Goal: Complete application form: Complete application form

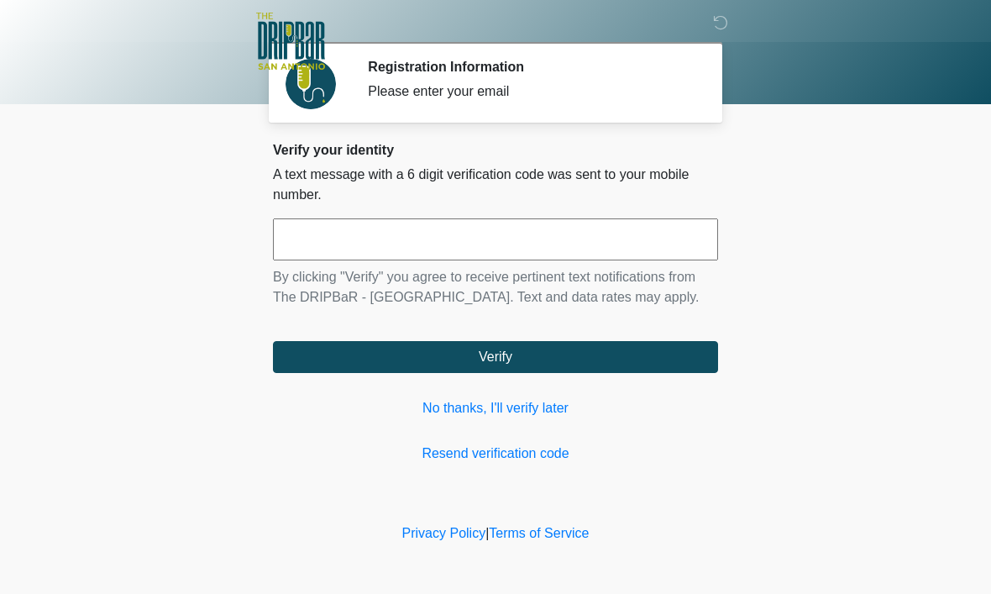
scroll to position [1, 0]
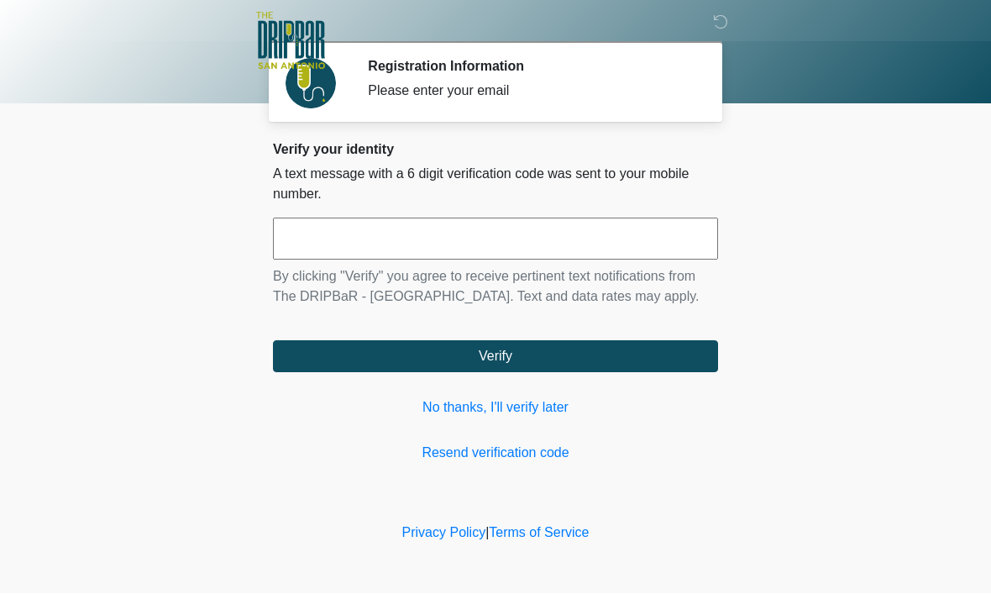
click at [438, 225] on input "text" at bounding box center [495, 239] width 445 height 42
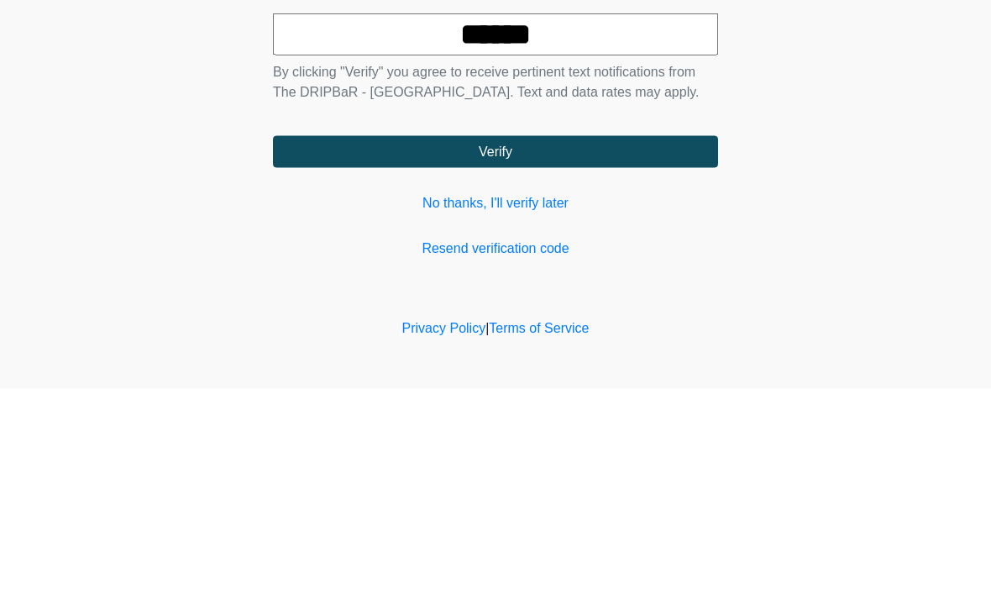
type input "******"
click at [565, 341] on button "Verify" at bounding box center [495, 357] width 445 height 32
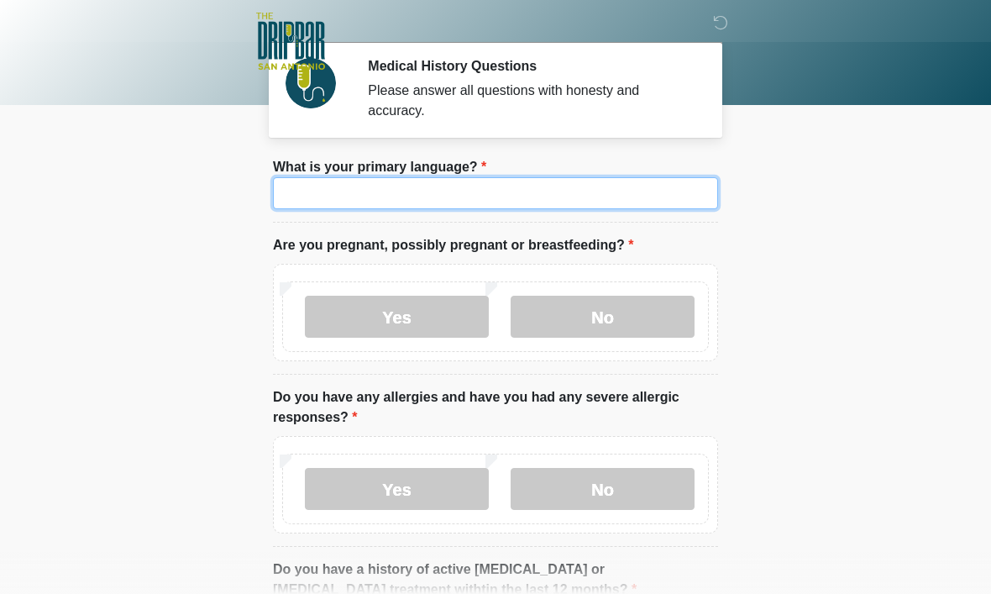
click at [463, 196] on input "What is your primary language?" at bounding box center [495, 193] width 445 height 32
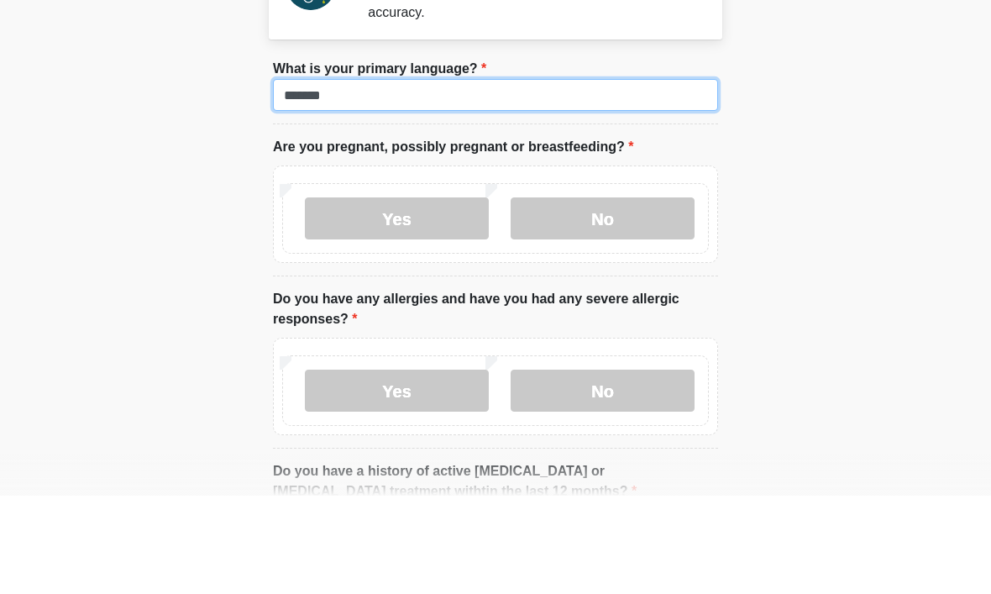
type input "*******"
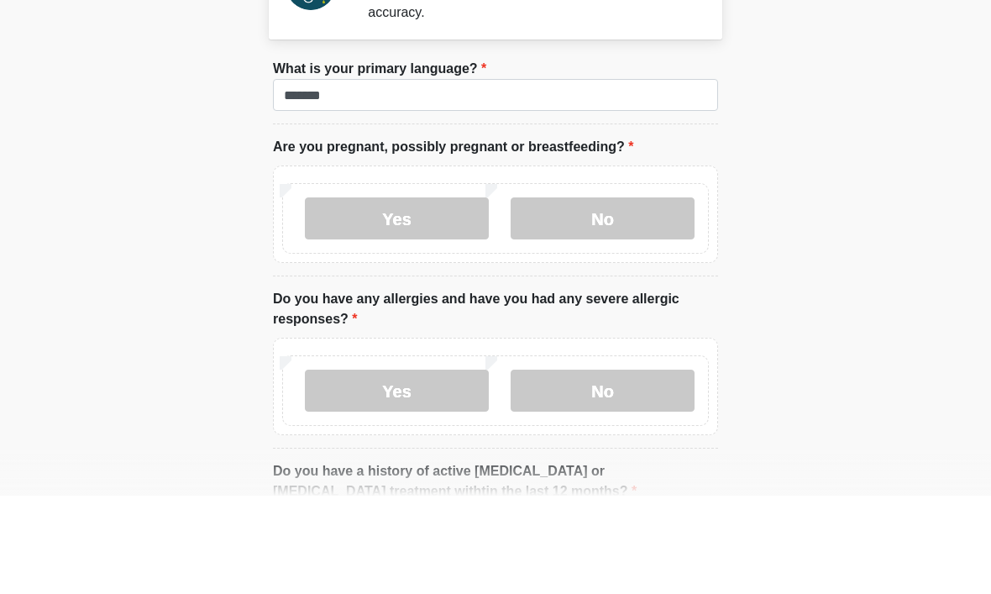
click at [609, 296] on label "No" at bounding box center [602, 317] width 184 height 42
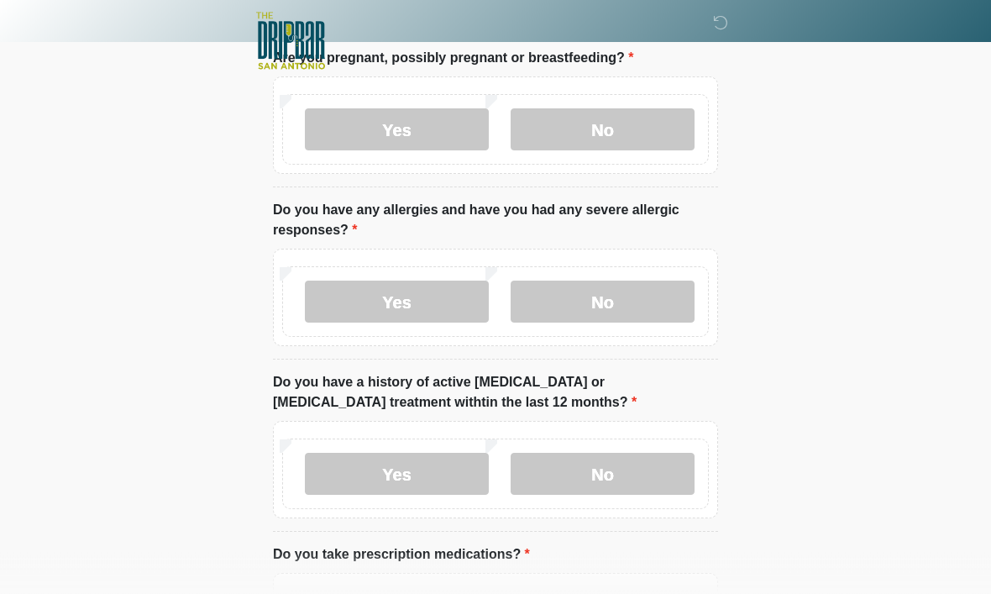
click at [642, 296] on label "No" at bounding box center [602, 302] width 184 height 42
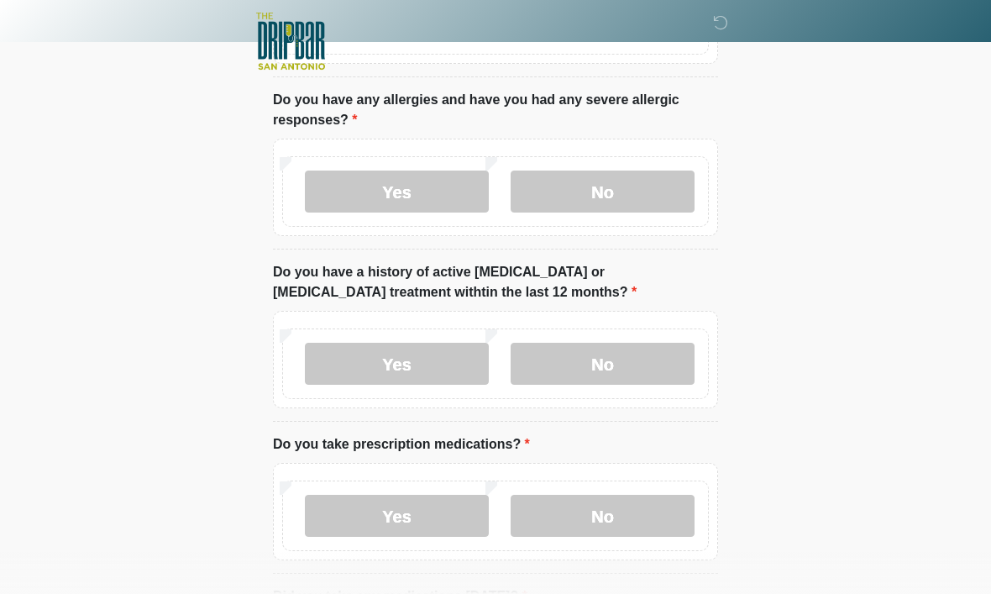
click at [633, 367] on label "No" at bounding box center [602, 364] width 184 height 42
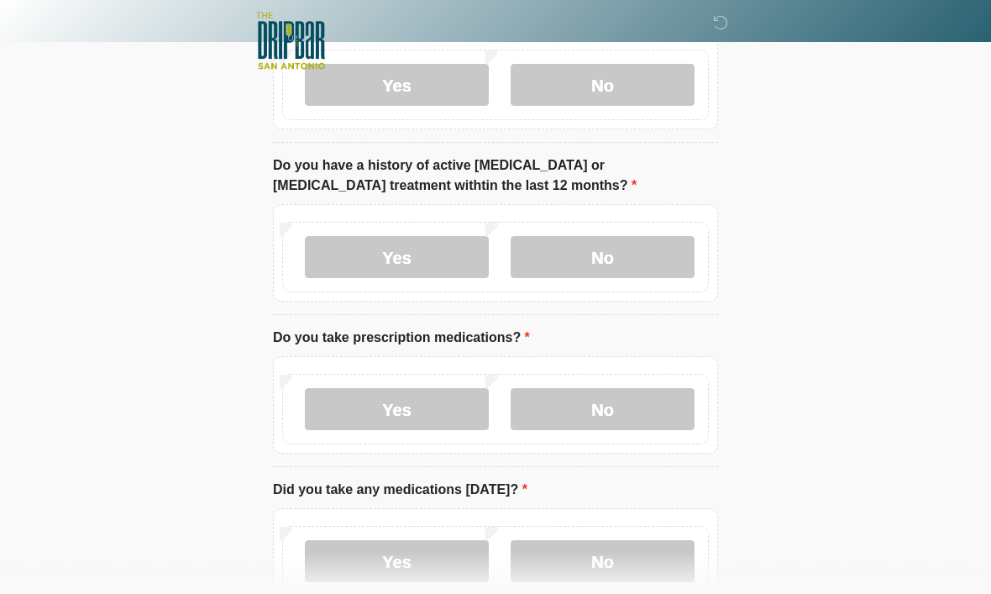
scroll to position [411, 0]
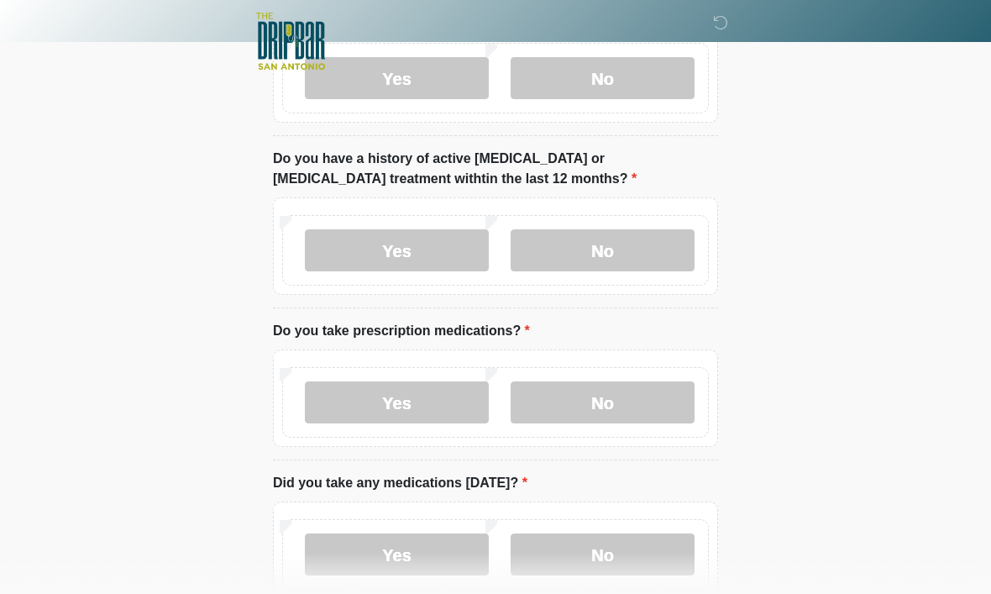
click at [448, 400] on label "Yes" at bounding box center [397, 402] width 184 height 42
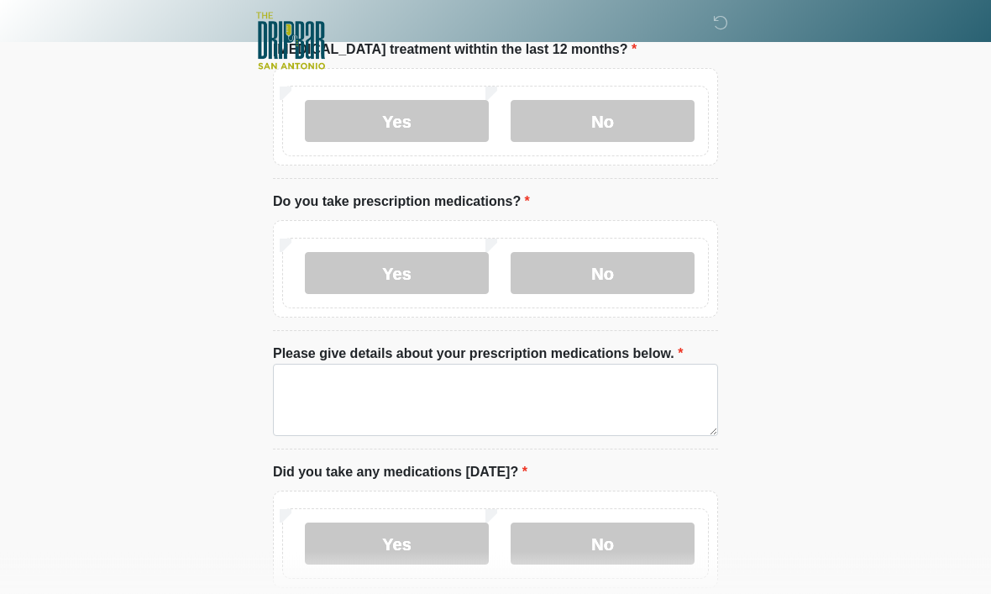
scroll to position [547, 0]
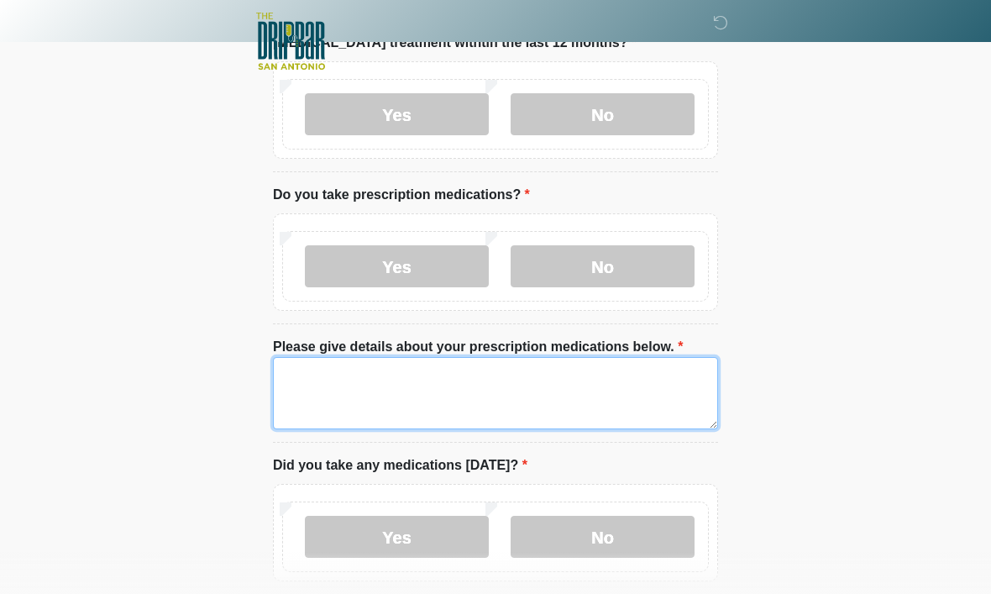
click at [543, 380] on textarea "Please give details about your prescription medications below." at bounding box center [495, 393] width 445 height 72
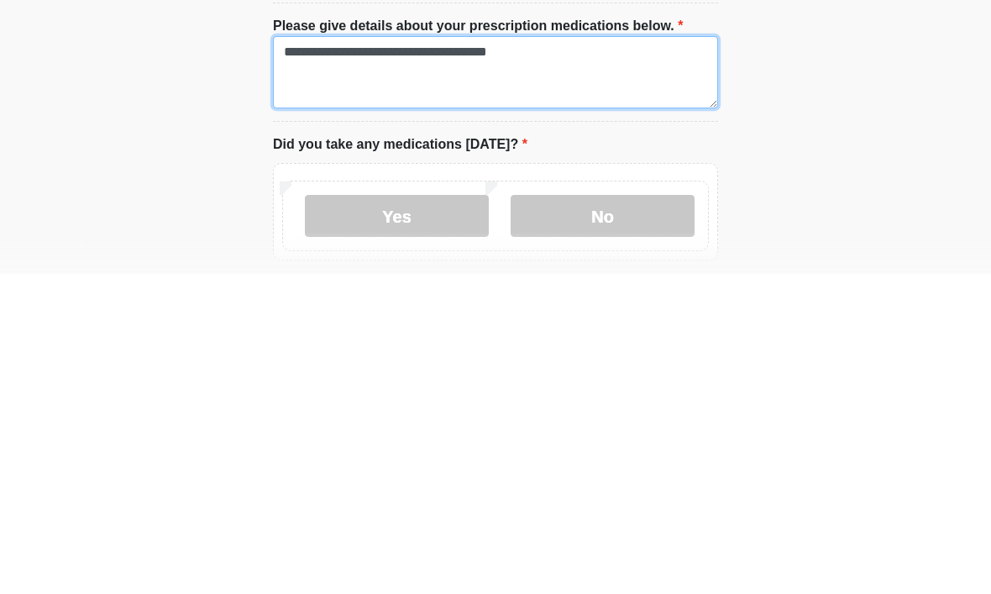
type textarea "**********"
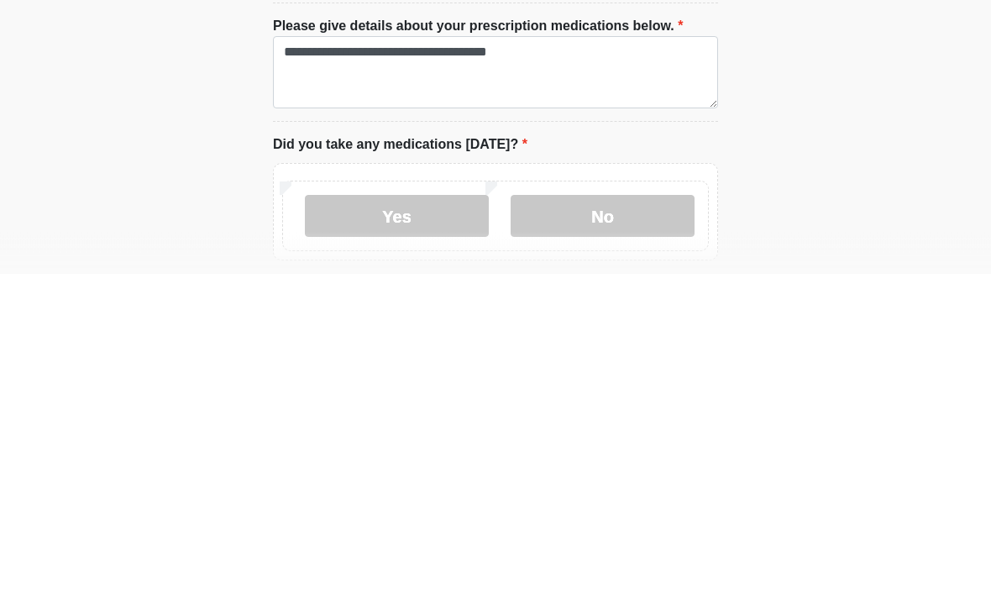
click at [411, 515] on label "Yes" at bounding box center [397, 536] width 184 height 42
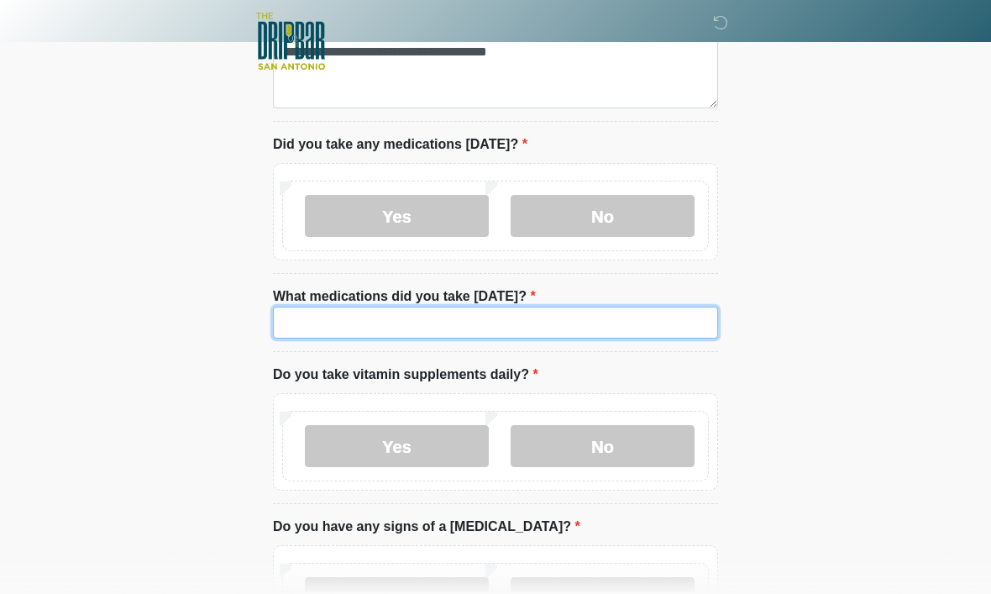
click at [529, 321] on input "What medications did you take [DATE]?" at bounding box center [495, 322] width 445 height 32
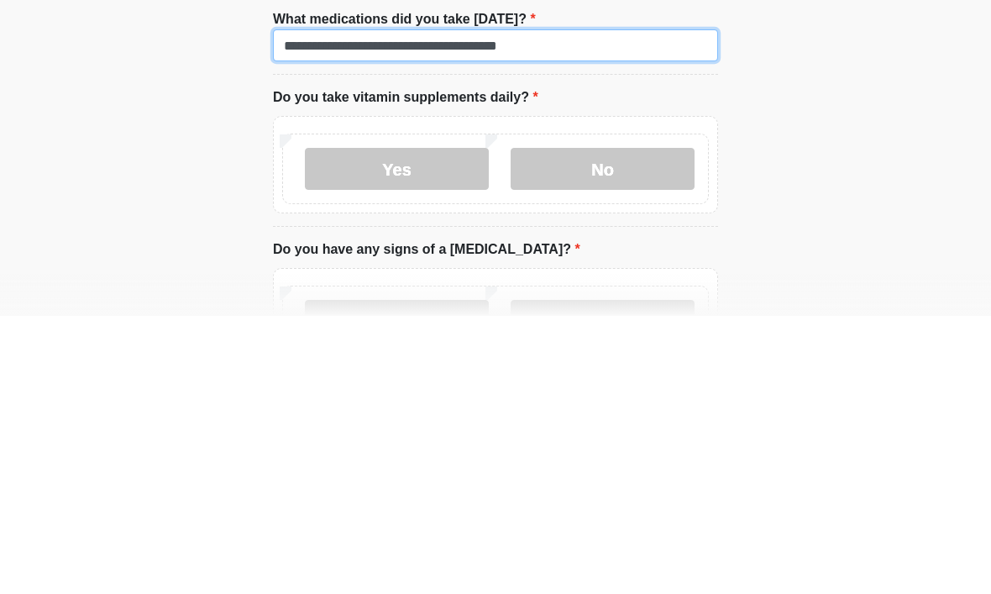
type input "**********"
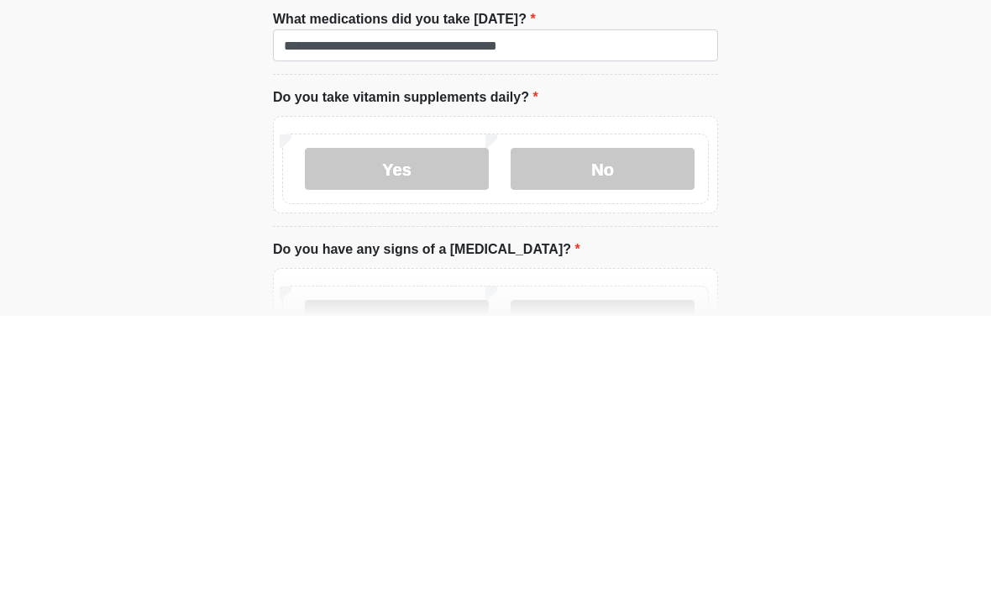
click at [424, 426] on label "Yes" at bounding box center [397, 447] width 184 height 42
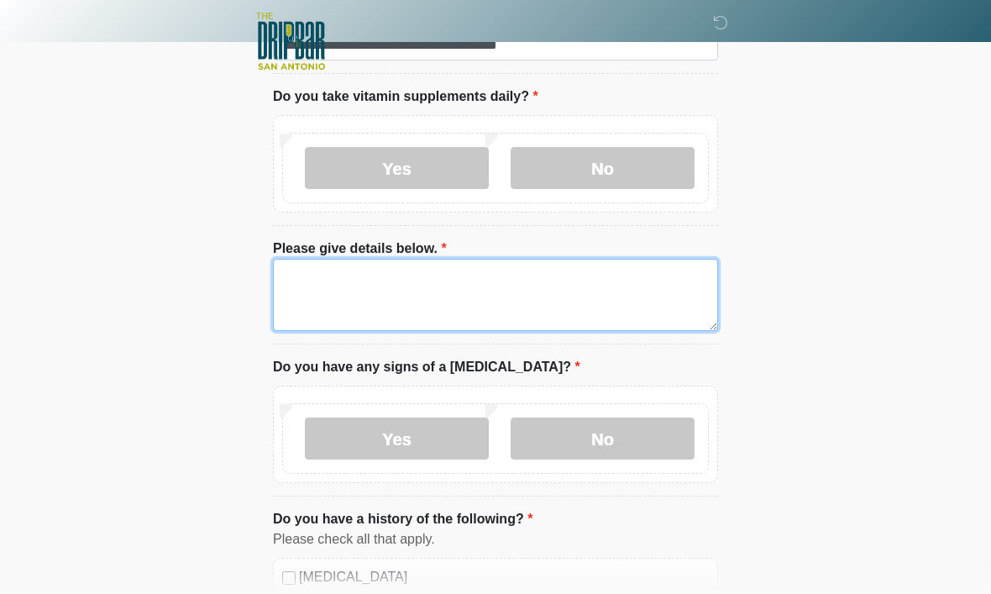
click at [557, 291] on textarea "Please give details below." at bounding box center [495, 295] width 445 height 72
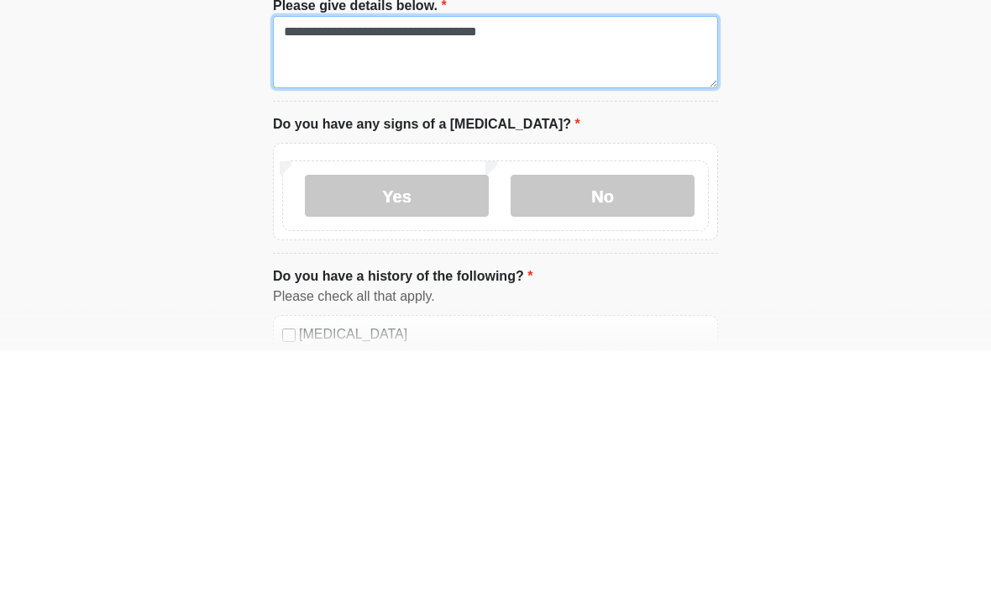
type textarea "**********"
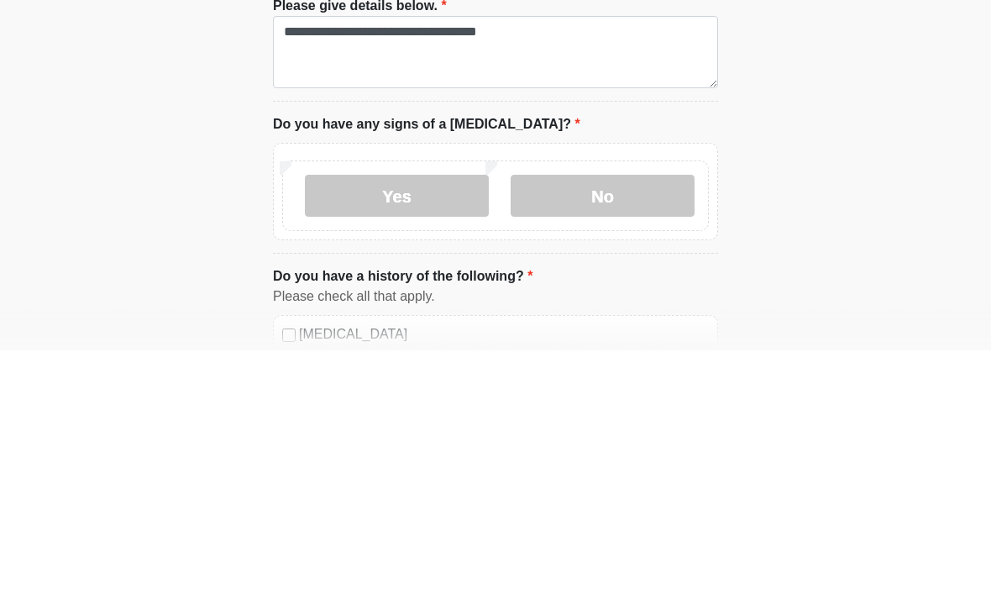
click at [620, 418] on label "No" at bounding box center [602, 439] width 184 height 42
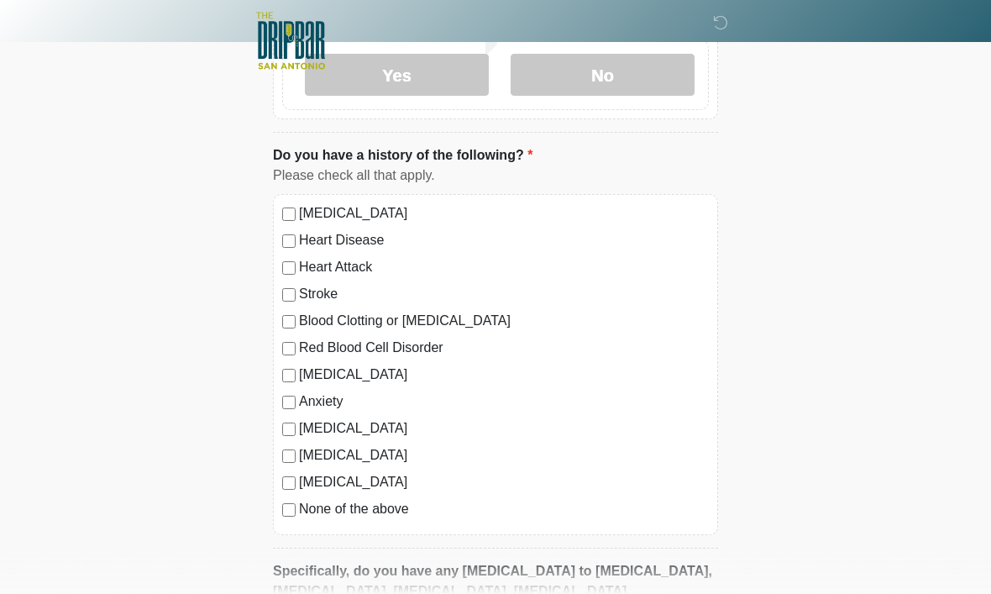
scroll to position [1510, 0]
click at [353, 369] on label "[MEDICAL_DATA]" at bounding box center [504, 374] width 410 height 20
click at [340, 374] on label "[MEDICAL_DATA]" at bounding box center [504, 374] width 410 height 20
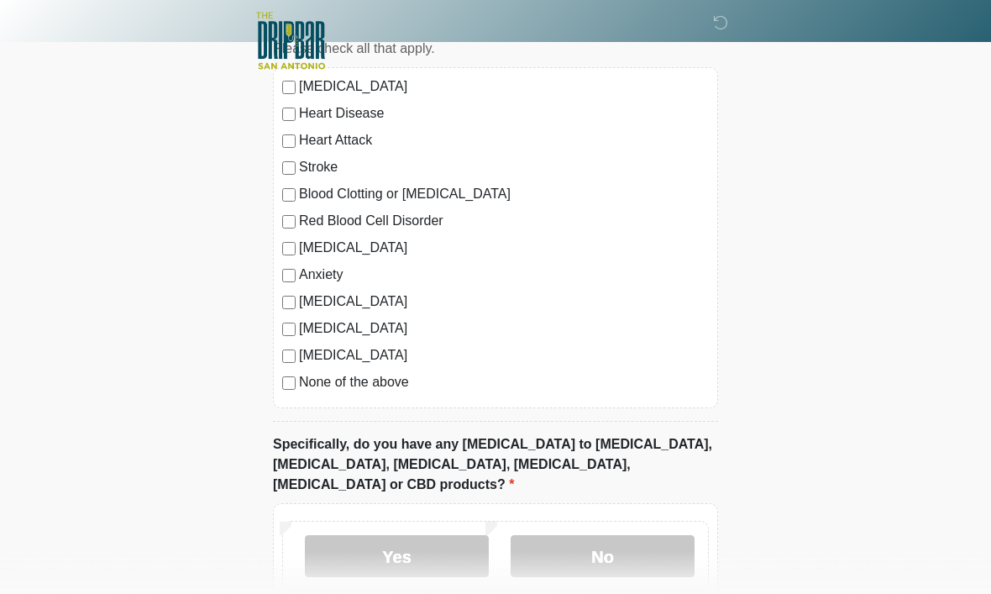
scroll to position [1636, 0]
click at [593, 535] on label "No" at bounding box center [602, 556] width 184 height 42
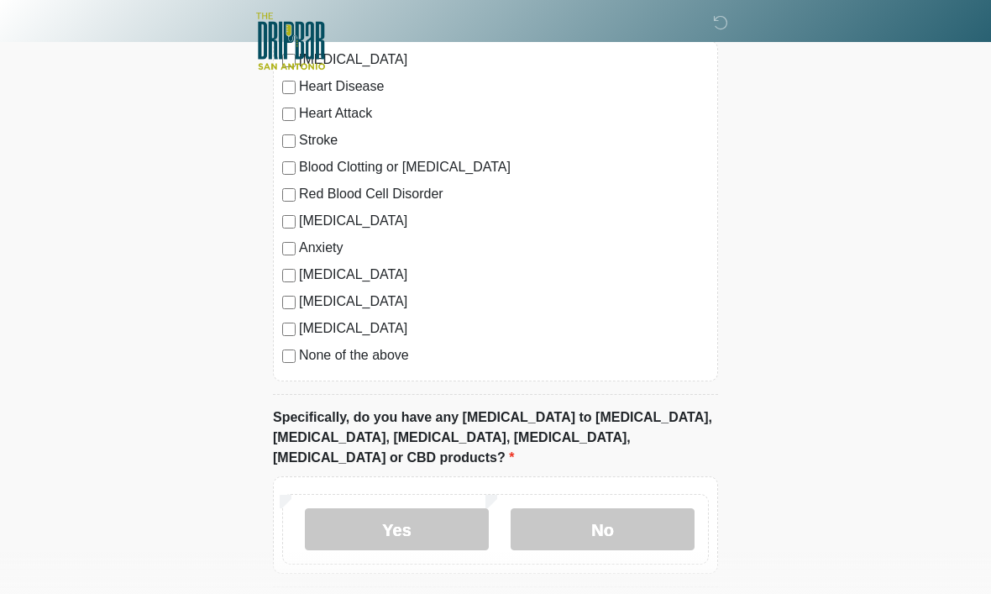
scroll to position [1711, 0]
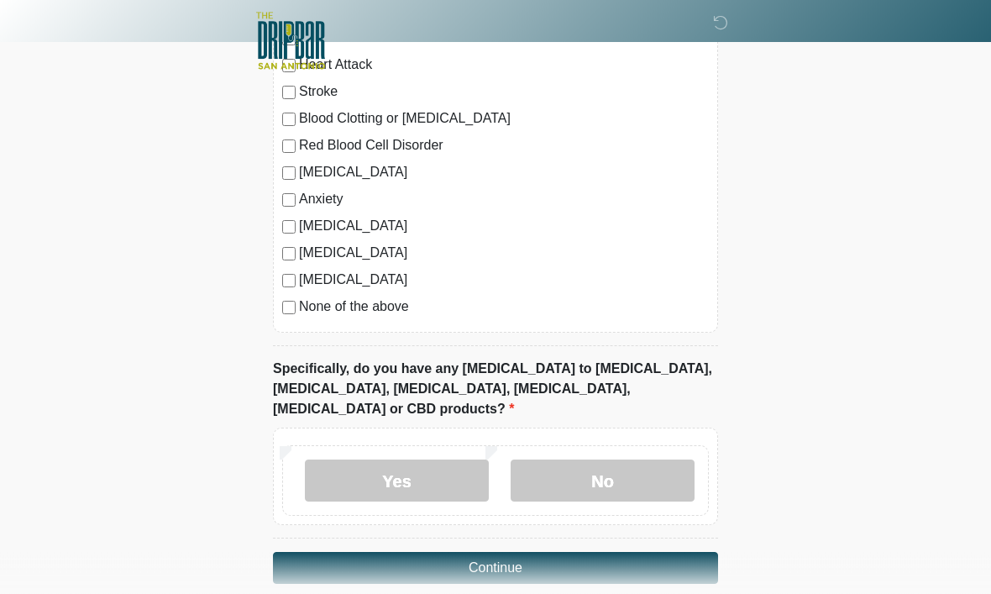
click at [530, 552] on button "Continue" at bounding box center [495, 568] width 445 height 32
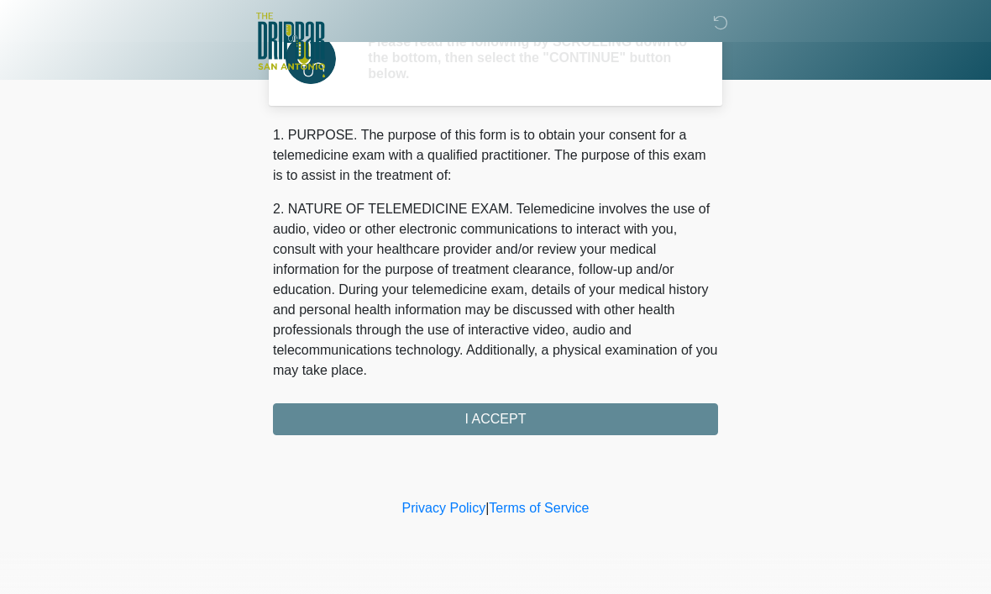
scroll to position [0, 0]
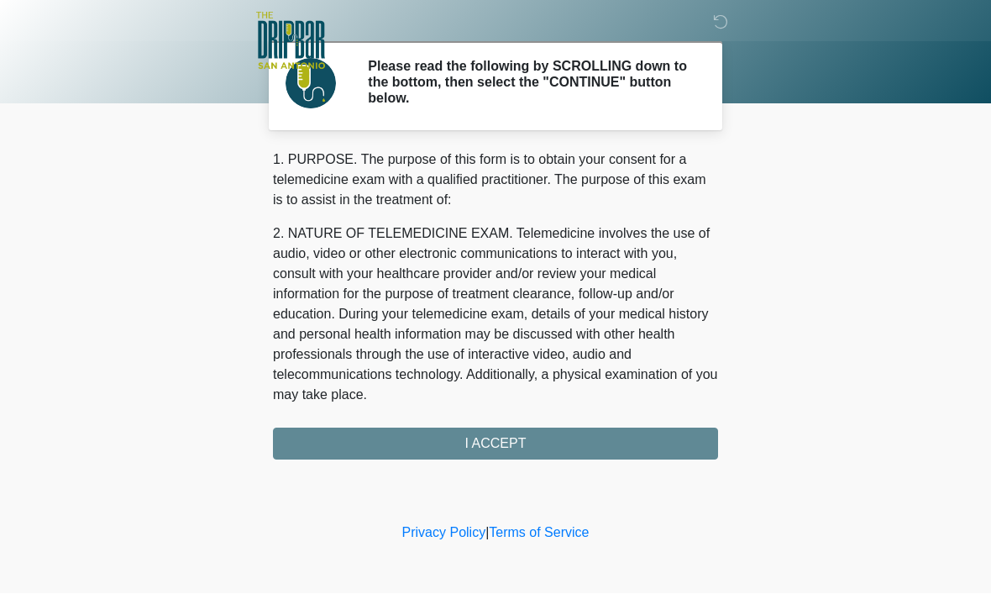
click at [536, 445] on div "1. PURPOSE. The purpose of this form is to obtain your consent for a telemedici…" at bounding box center [495, 305] width 445 height 310
click at [524, 441] on div "1. PURPOSE. The purpose of this form is to obtain your consent for a telemedici…" at bounding box center [495, 305] width 445 height 310
click at [516, 443] on div "1. PURPOSE. The purpose of this form is to obtain your consent for a telemedici…" at bounding box center [495, 305] width 445 height 310
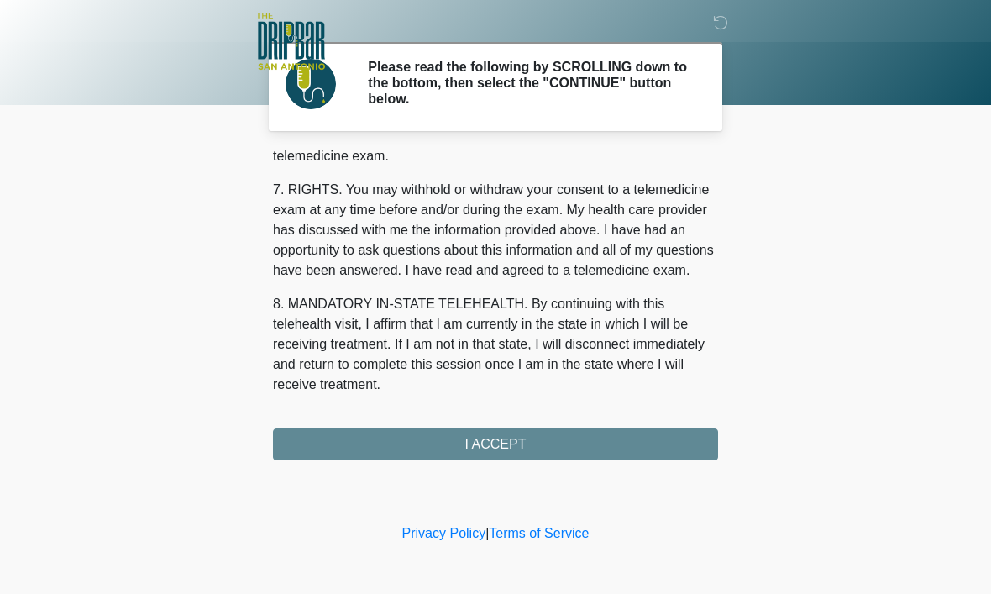
scroll to position [756, 0]
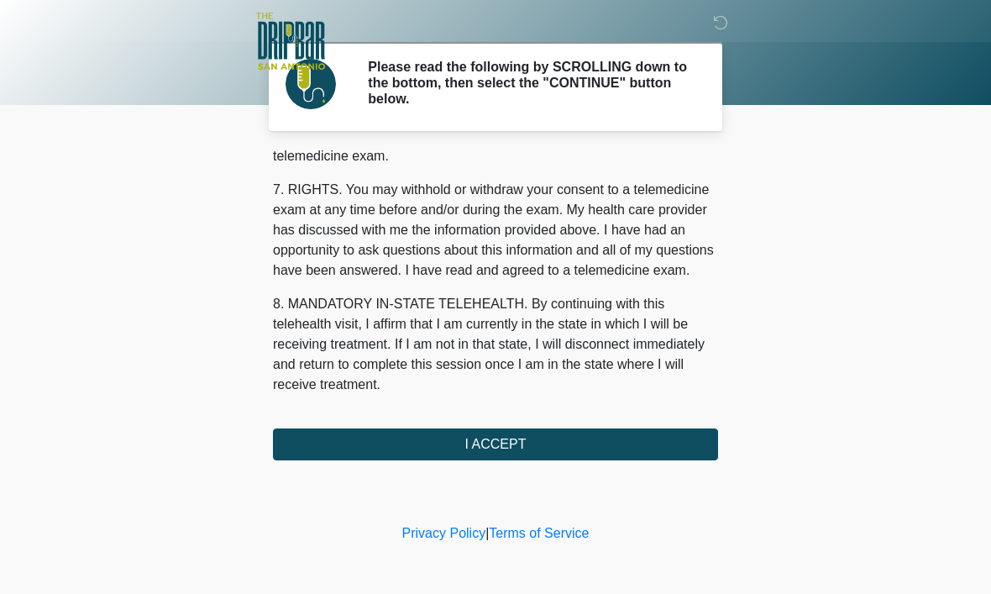
click at [519, 445] on button "I ACCEPT" at bounding box center [495, 444] width 445 height 32
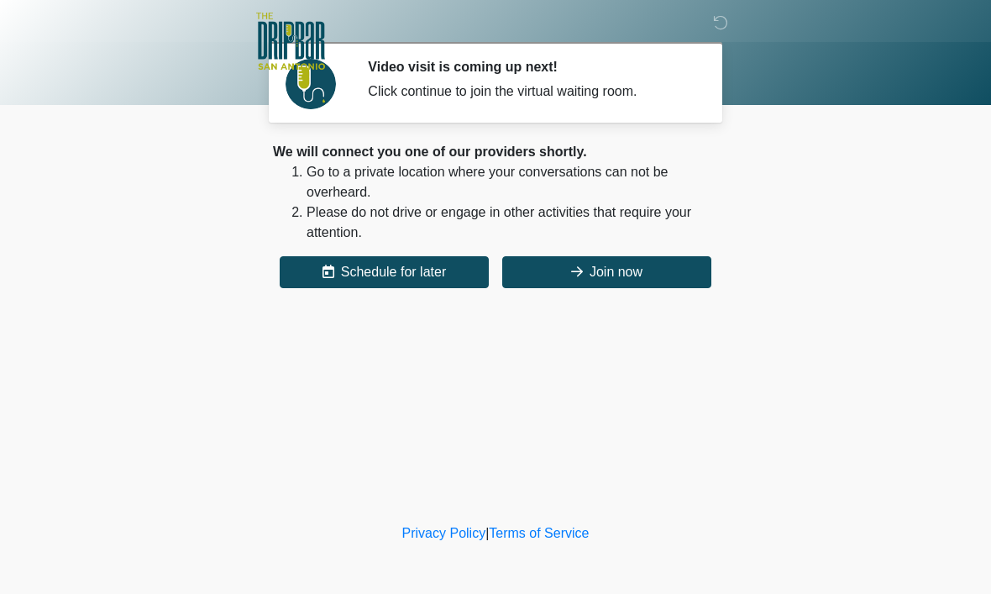
click at [562, 274] on button "Join now" at bounding box center [606, 272] width 209 height 32
